Goal: Task Accomplishment & Management: Use online tool/utility

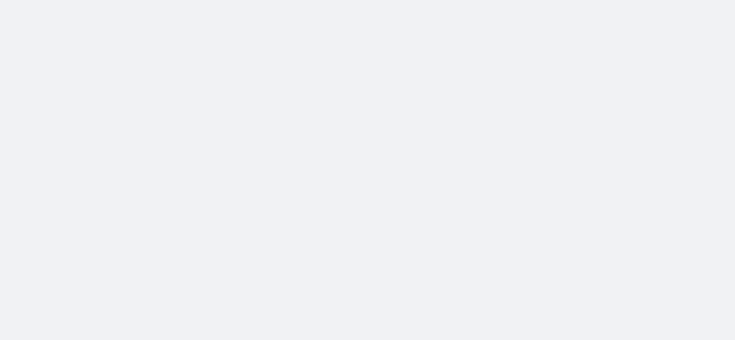
drag, startPoint x: 0, startPoint y: 0, endPoint x: 418, endPoint y: 100, distance: 430.1
click at [418, 100] on body at bounding box center [367, 170] width 735 height 340
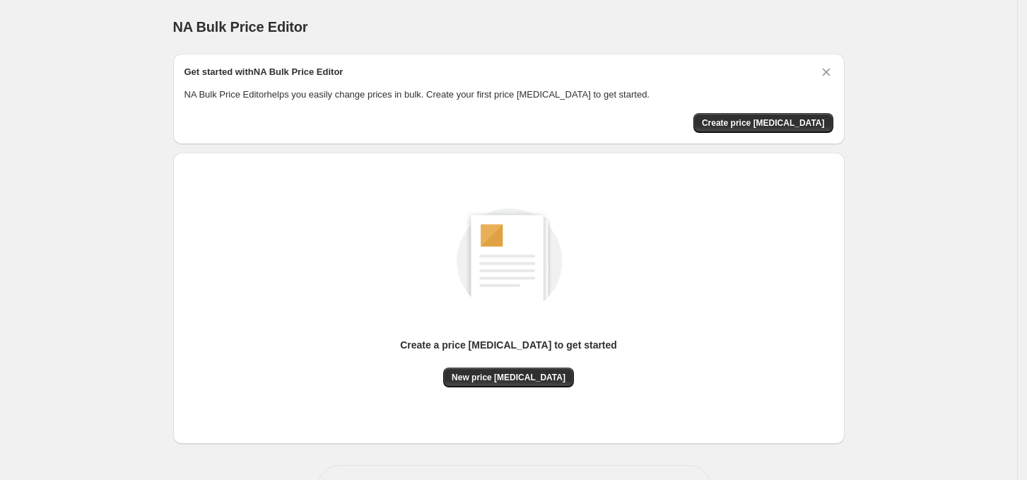
scroll to position [49, 0]
click at [500, 382] on span "New price change job" at bounding box center [509, 377] width 114 height 11
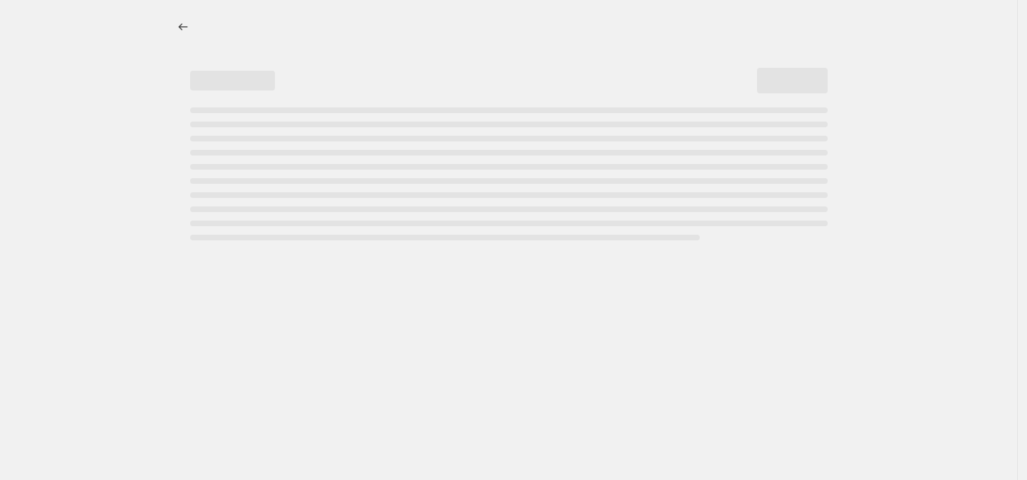
select select "percentage"
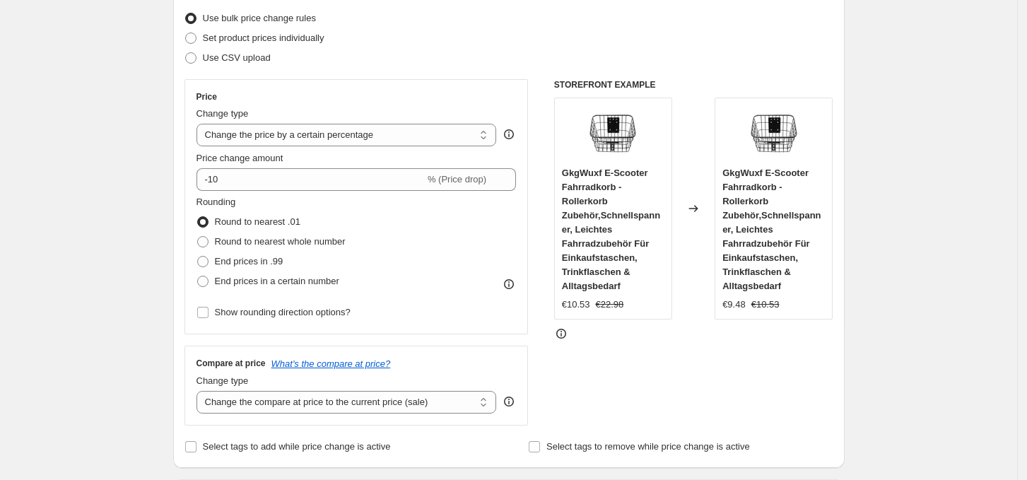
scroll to position [146, 0]
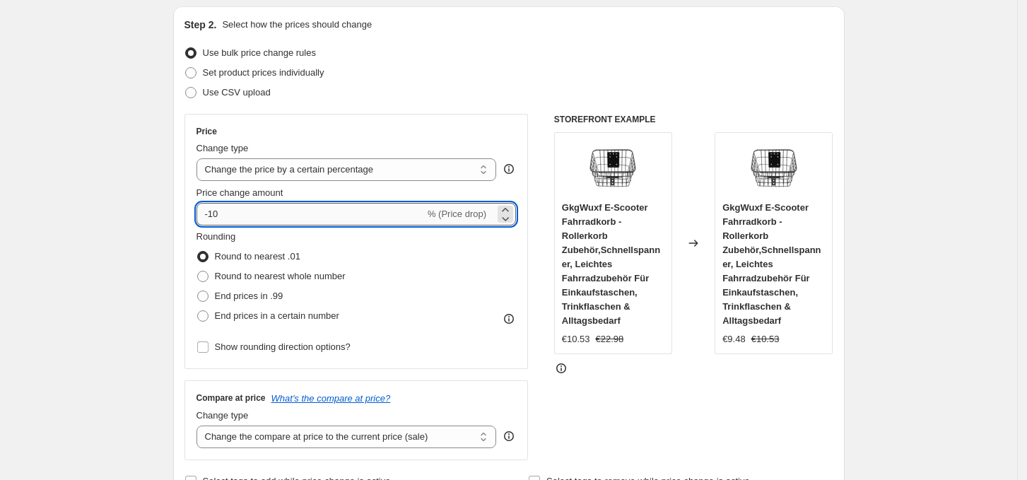
click at [248, 219] on input "-10" at bounding box center [310, 214] width 228 height 23
type input "-1"
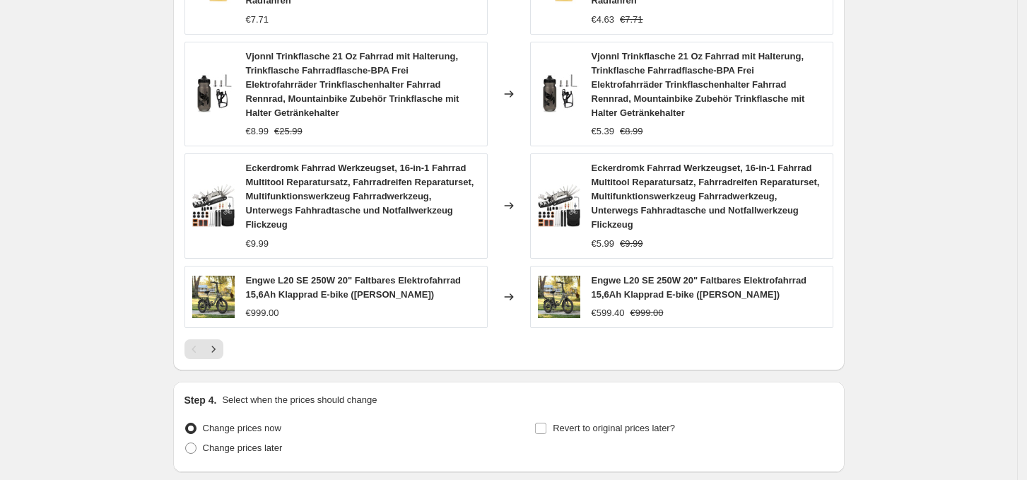
scroll to position [998, 0]
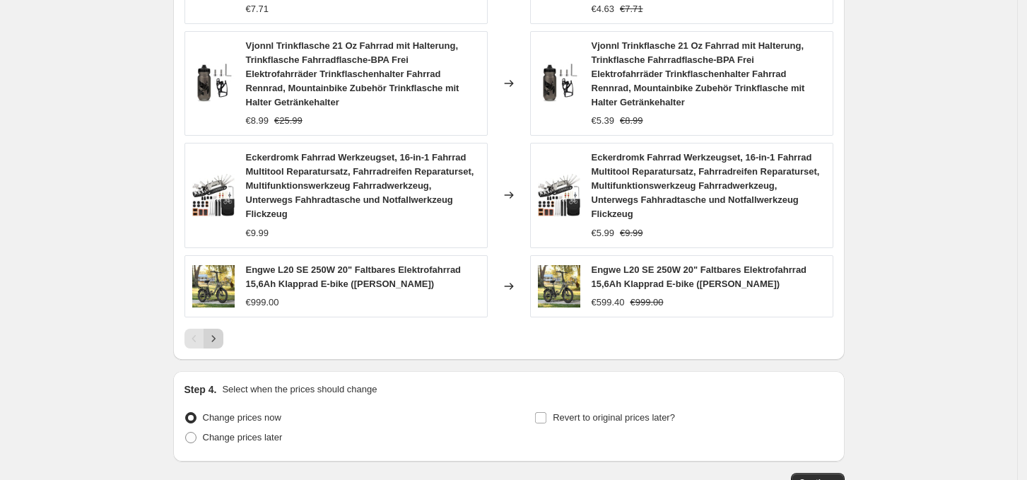
click at [221, 331] on icon "Next" at bounding box center [213, 338] width 14 height 14
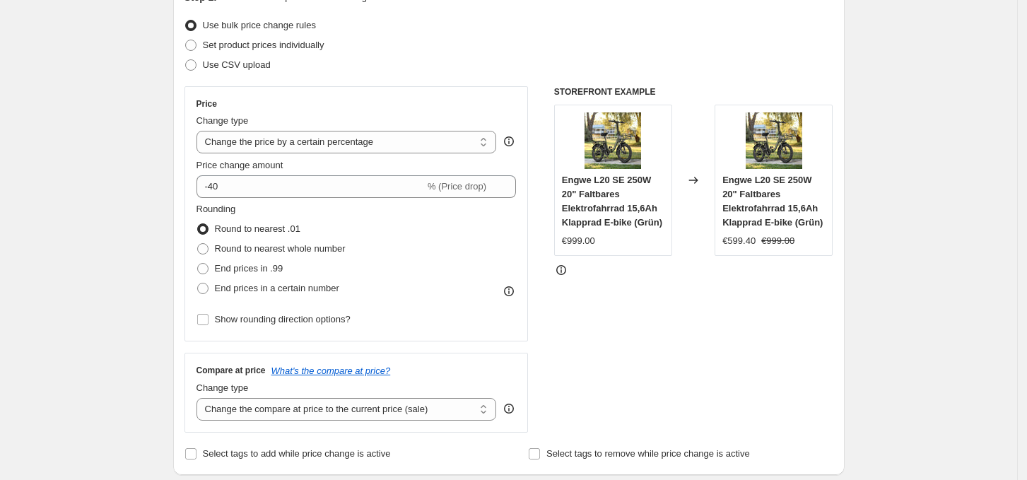
scroll to position [173, 0]
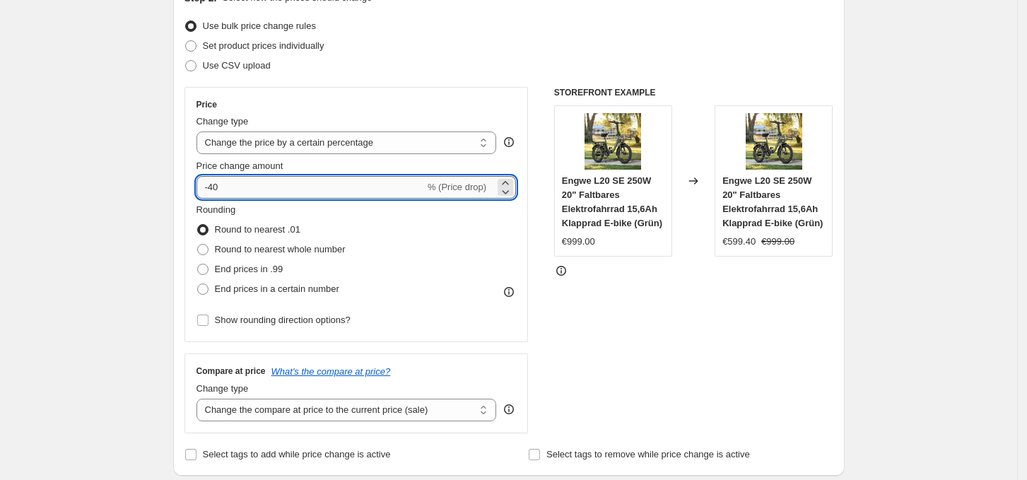
click at [307, 181] on input "-40" at bounding box center [310, 187] width 228 height 23
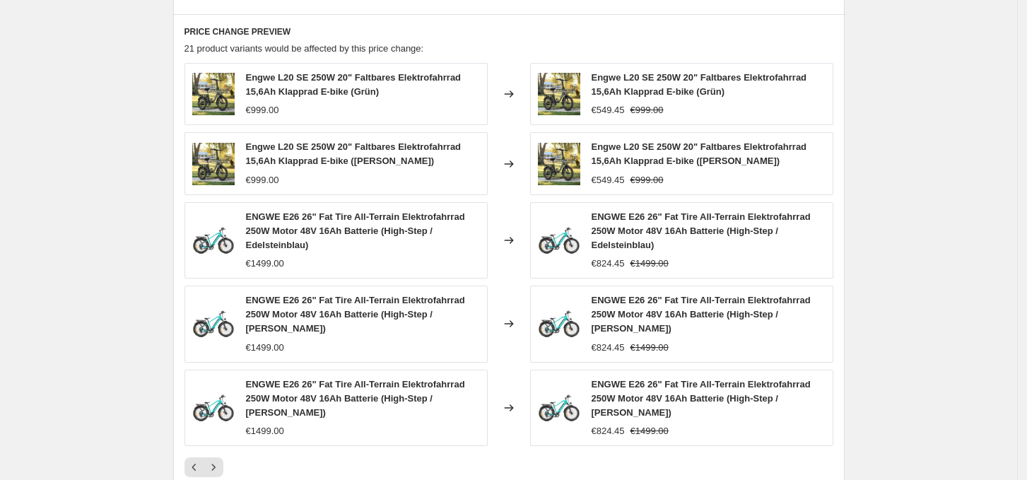
scroll to position [779, 0]
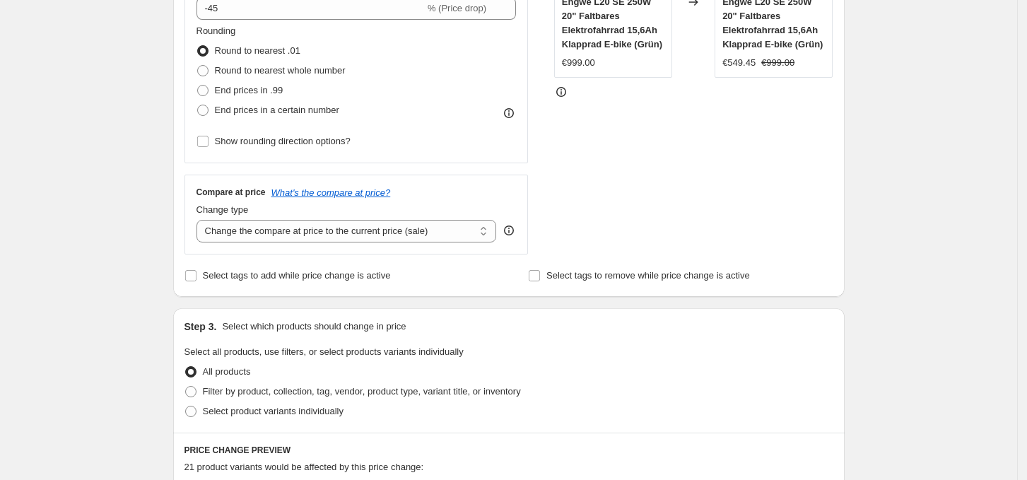
scroll to position [351, 0]
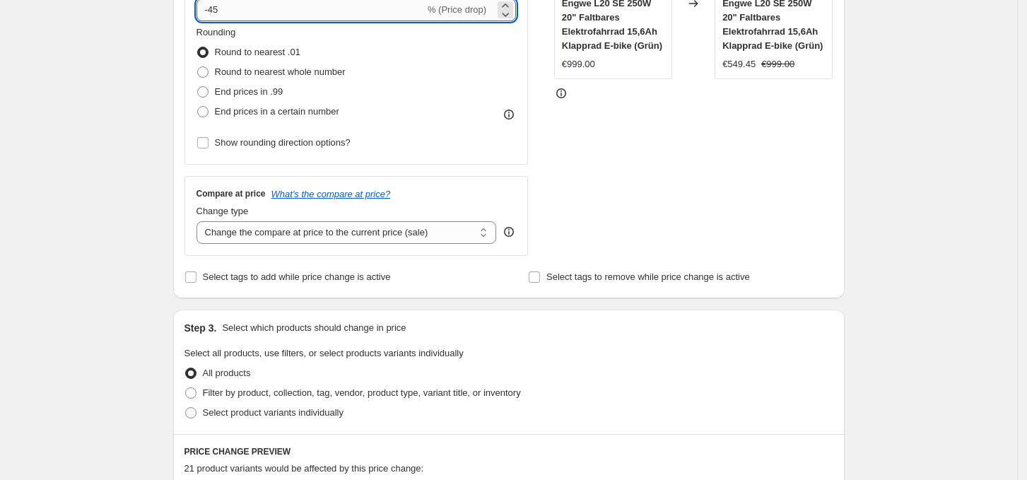
click at [281, 6] on input "-45" at bounding box center [310, 10] width 228 height 23
type input "-40"
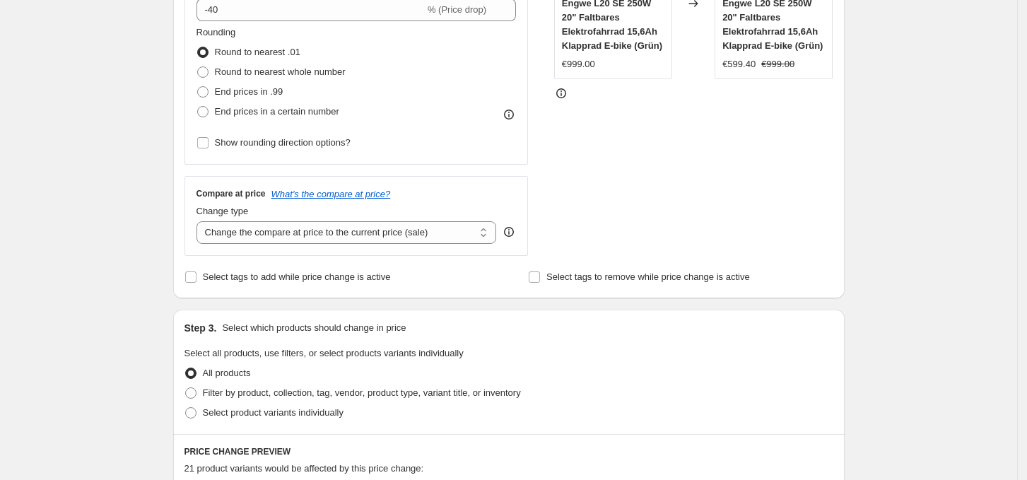
click at [110, 141] on div "Create new price change job. This page is ready Create new price change job Dra…" at bounding box center [508, 388] width 1017 height 1478
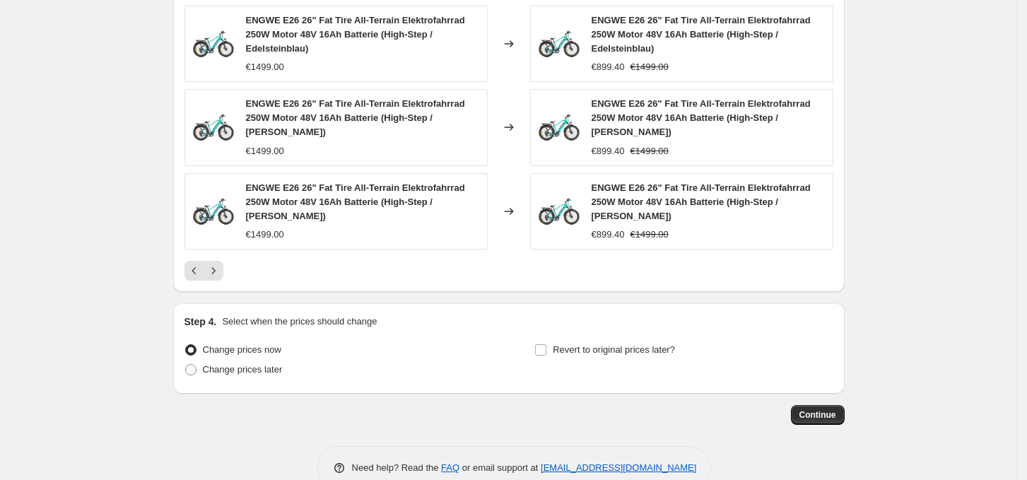
scroll to position [969, 0]
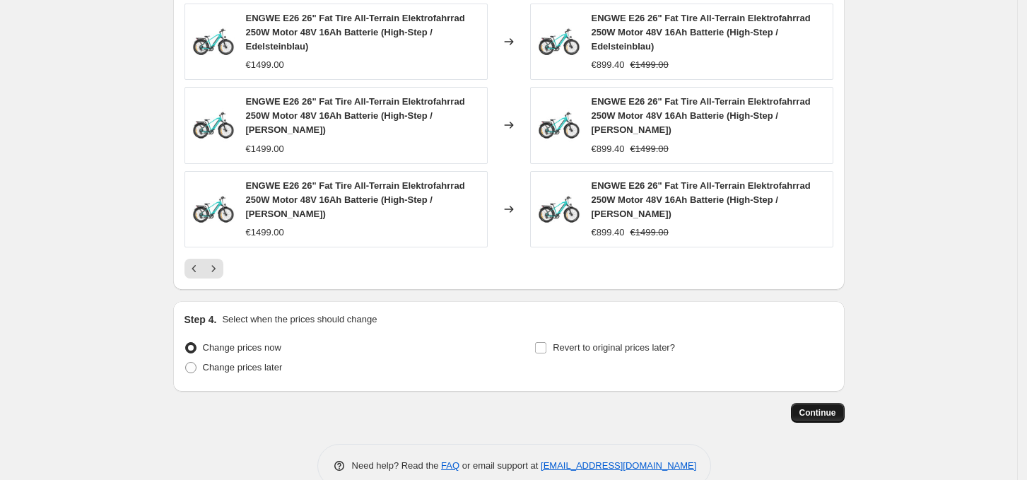
click at [814, 407] on span "Continue" at bounding box center [817, 412] width 37 height 11
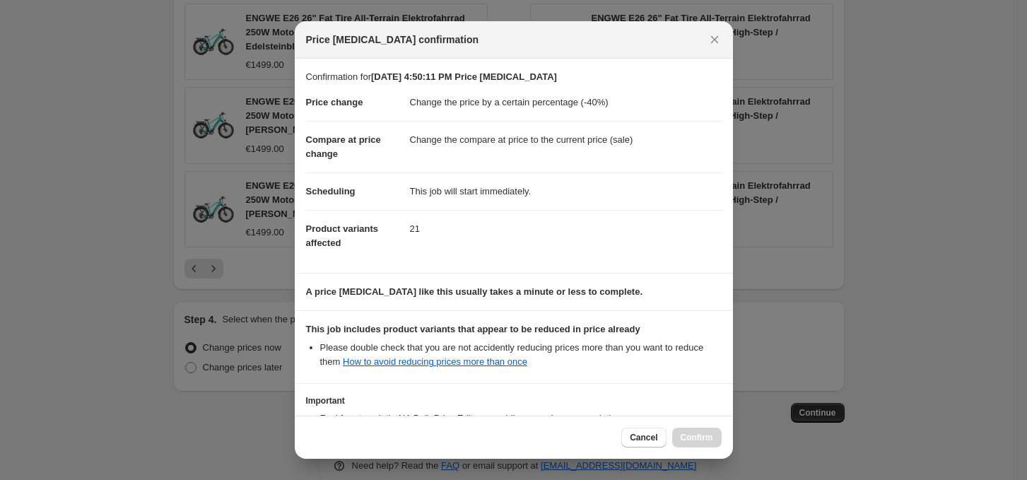
scroll to position [113, 0]
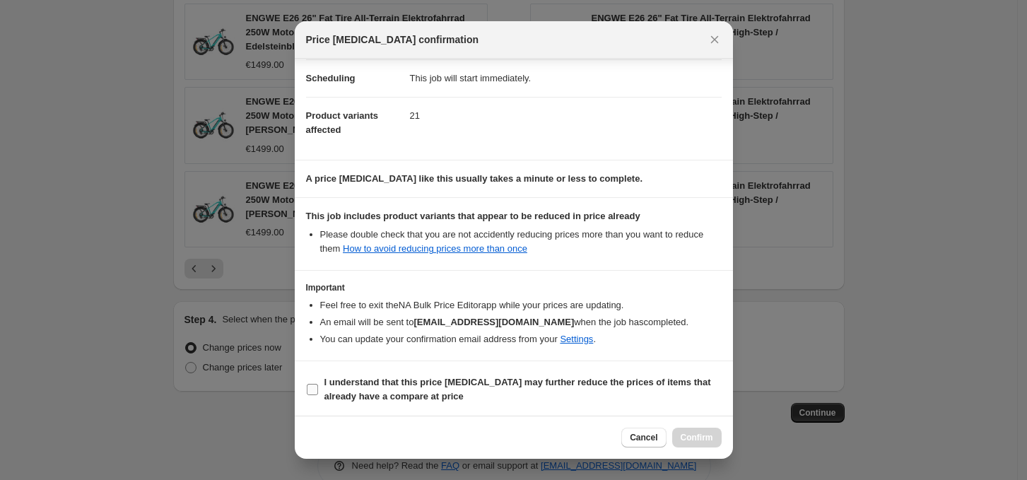
click at [328, 393] on b "I understand that this price change job may further reduce the prices of items …" at bounding box center [517, 389] width 387 height 25
click at [318, 393] on input "I understand that this price change job may further reduce the prices of items …" at bounding box center [312, 389] width 11 height 11
checkbox input "true"
click at [685, 431] on button "Confirm" at bounding box center [696, 438] width 49 height 20
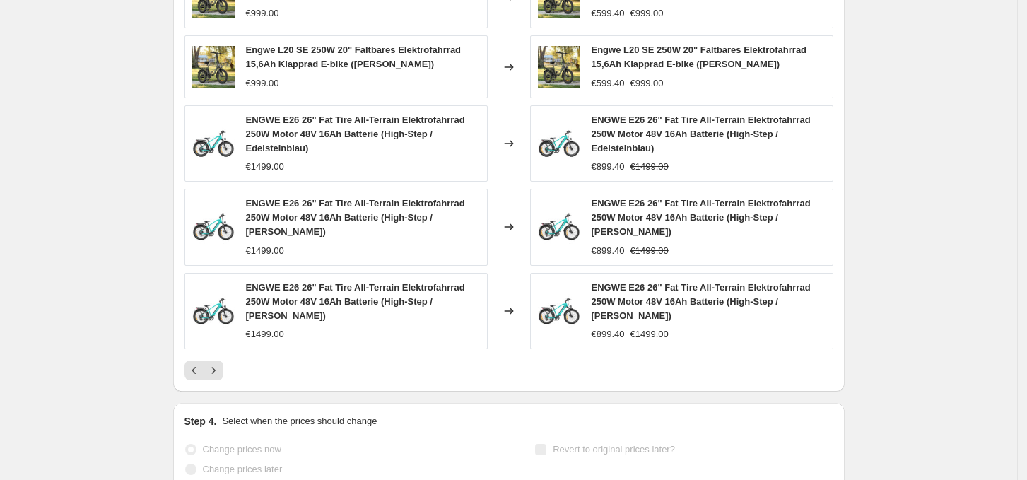
scroll to position [1006, 0]
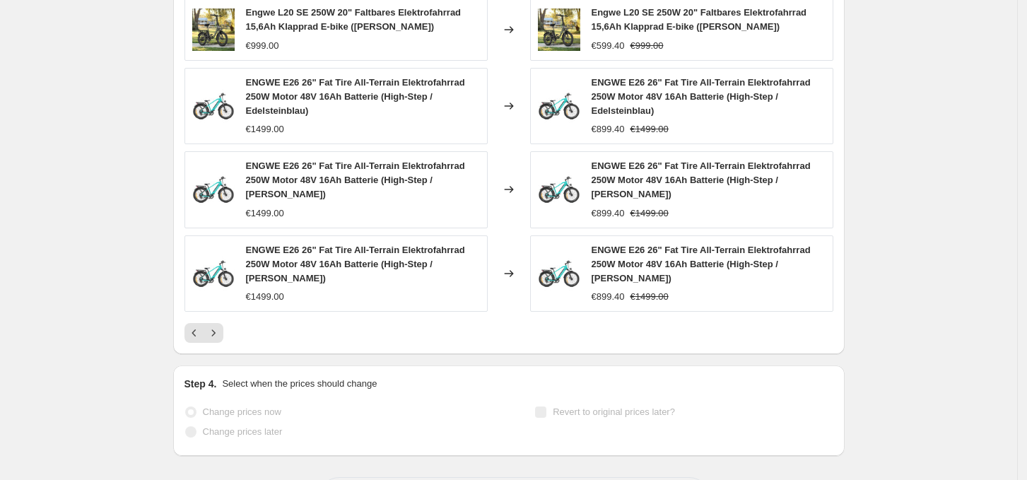
select select "percentage"
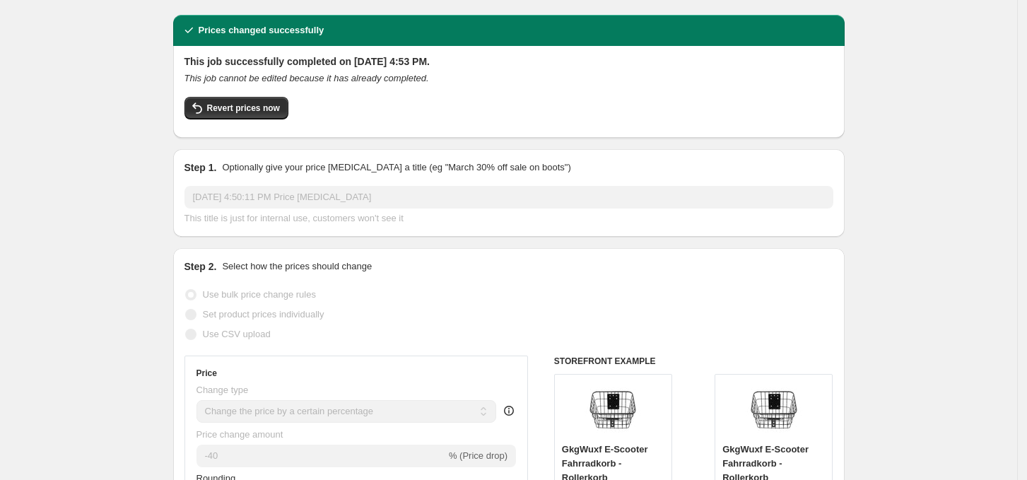
scroll to position [5, 0]
